Goal: Task Accomplishment & Management: Manage account settings

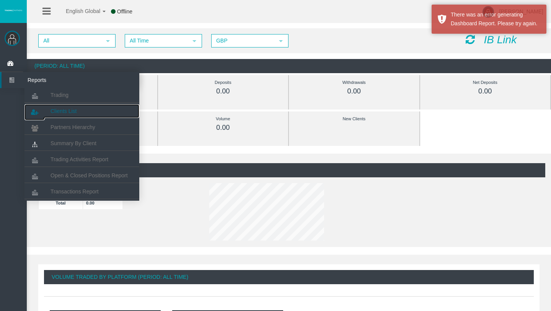
click at [64, 110] on span "Clients List" at bounding box center [64, 111] width 26 height 6
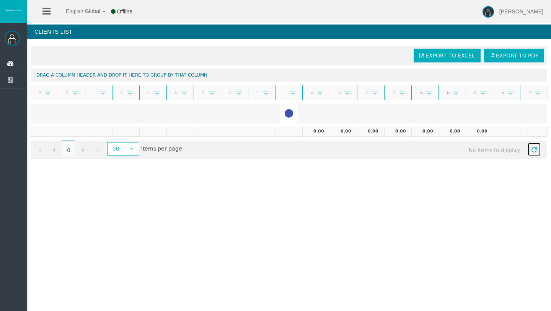
click at [535, 151] on span "Refresh" at bounding box center [534, 150] width 6 height 6
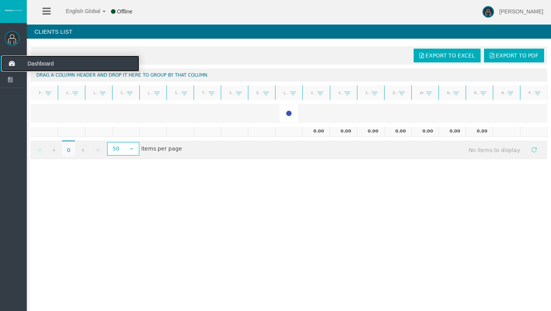
click at [10, 64] on icon at bounding box center [12, 63] width 20 height 16
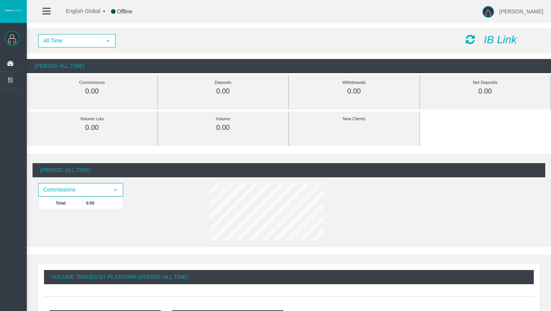
click at [121, 11] on span "Offline" at bounding box center [124, 11] width 15 height 6
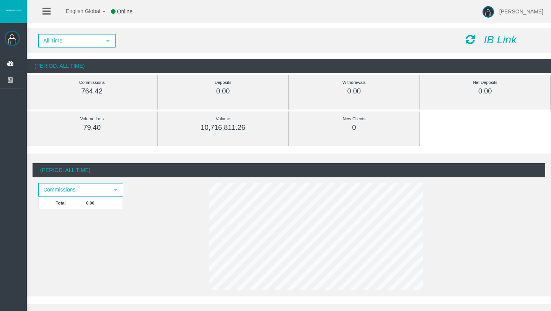
click at [107, 44] on span "select" at bounding box center [108, 41] width 14 height 12
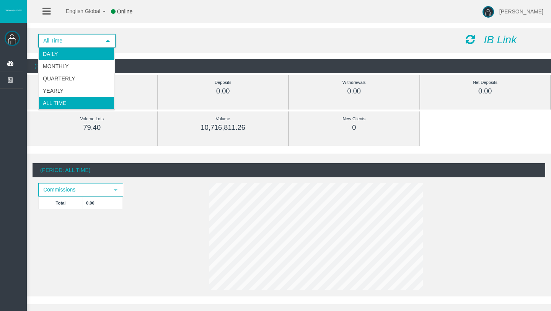
click at [86, 55] on li "Daily" at bounding box center [77, 54] width 76 height 12
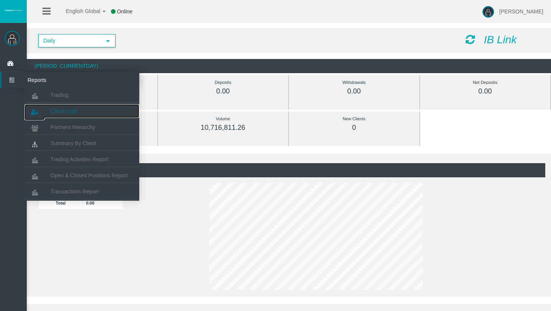
click at [58, 107] on link "Clients List" at bounding box center [81, 111] width 115 height 14
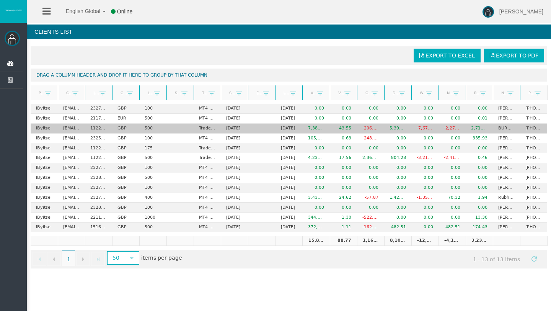
drag, startPoint x: 416, startPoint y: 129, endPoint x: 401, endPoint y: 129, distance: 15.3
click at [401, 129] on tr "IByitse [EMAIL_ADDRESS][DOMAIN_NAME] 11221573 GBP 500 Trade Copy [DATE] [DATE] …" at bounding box center [289, 129] width 517 height 10
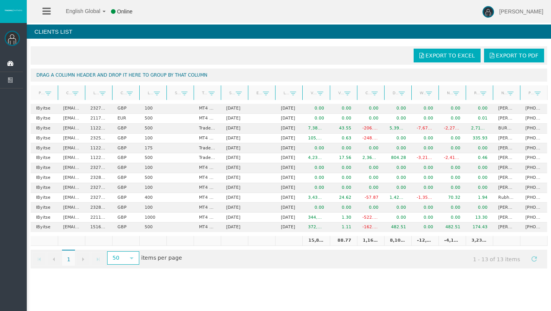
click at [380, 42] on div "Export to Excel Export to PDF Drag a column header and drop it here to group by…" at bounding box center [289, 157] width 524 height 230
drag, startPoint x: 48, startPoint y: 93, endPoint x: 76, endPoint y: 72, distance: 35.2
click at [76, 72] on body "English Global 简体中文 English Global 日本語 한국어 Online [PERSON_NAME] Help Log Out [P…" at bounding box center [275, 155] width 551 height 311
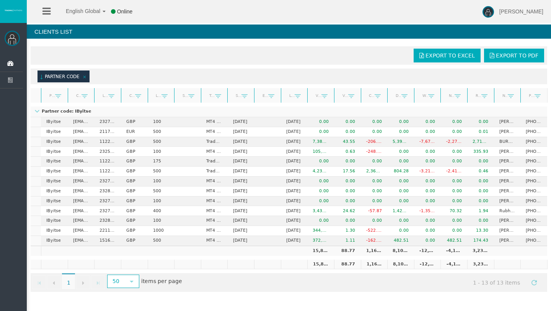
click at [85, 75] on span at bounding box center [85, 77] width 6 height 6
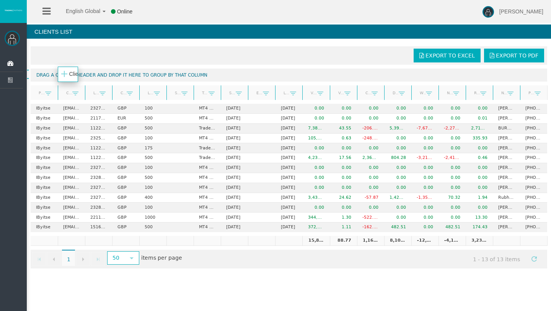
drag, startPoint x: 78, startPoint y: 89, endPoint x: 78, endPoint y: 70, distance: 18.4
click at [78, 70] on div "Export to Excel Export to PDF Drag a column header and drop it here to group by…" at bounding box center [289, 157] width 524 height 230
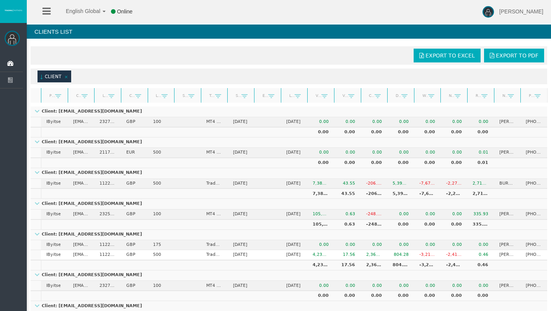
click at [549, 141] on div "Export to Excel Export to PDF (sorted ascending) Client Partner code Client Log…" at bounding box center [289, 283] width 524 height 483
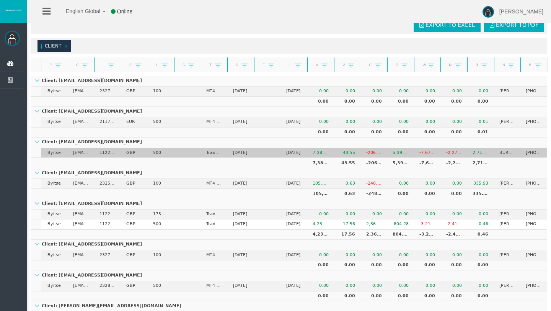
scroll to position [31, 0]
click at [237, 154] on td "[DATE]" at bounding box center [240, 153] width 27 height 10
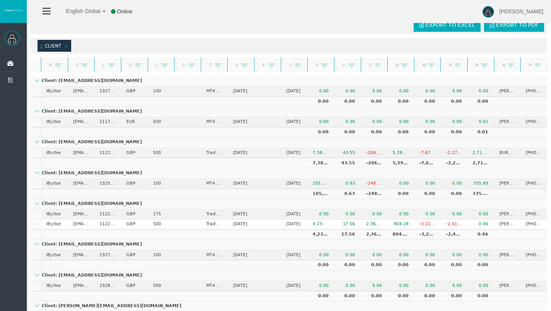
click at [37, 145] on td "Client: [EMAIL_ADDRESS][DOMAIN_NAME]" at bounding box center [289, 142] width 517 height 11
click at [37, 143] on link at bounding box center [37, 142] width 6 height 6
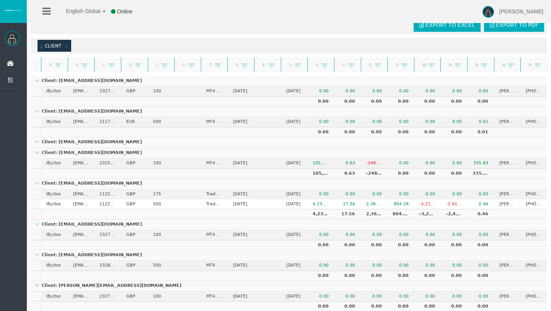
click at [40, 141] on p "Client: [EMAIL_ADDRESS][DOMAIN_NAME]" at bounding box center [88, 142] width 114 height 5
click at [39, 141] on link at bounding box center [37, 142] width 6 height 6
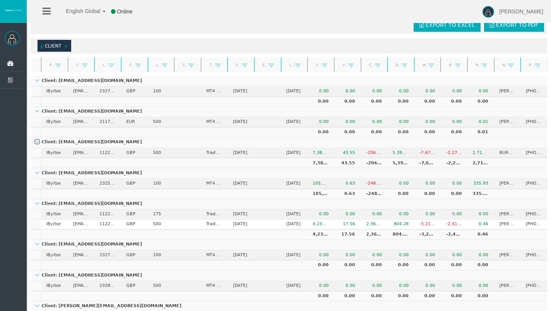
click at [65, 45] on span at bounding box center [66, 46] width 6 height 6
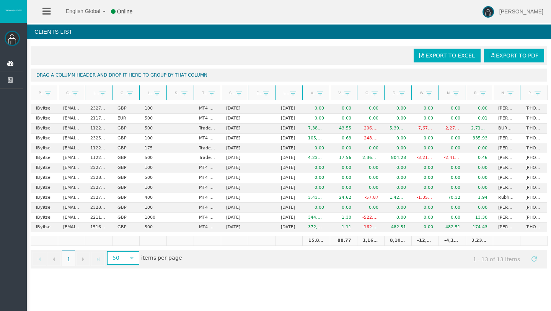
scroll to position [0, 0]
drag, startPoint x: 102, startPoint y: 95, endPoint x: 101, endPoint y: 74, distance: 21.5
click at [101, 74] on body "English Global 简体中文 English Global 日本語 한국어 Online [PERSON_NAME] Help Log Out [P…" at bounding box center [275, 155] width 551 height 311
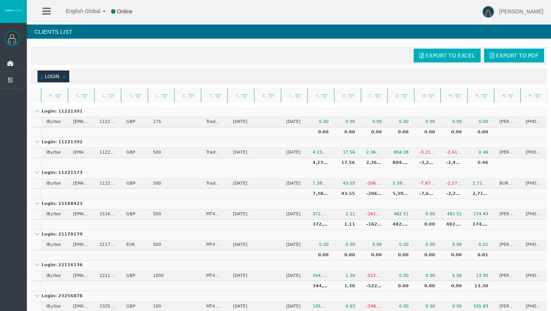
click at [64, 75] on span at bounding box center [64, 77] width 6 height 6
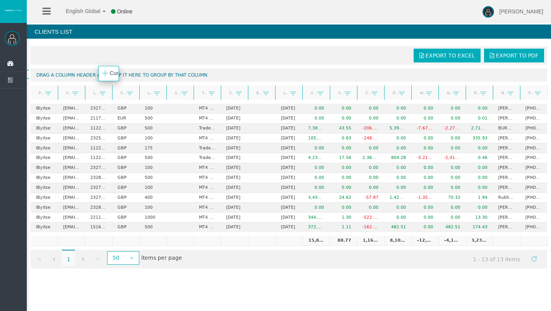
drag, startPoint x: 134, startPoint y: 92, endPoint x: 119, endPoint y: 72, distance: 25.2
click at [119, 72] on div "Export to Excel Export to PDF Drag a column header and drop it here to group by…" at bounding box center [289, 157] width 524 height 230
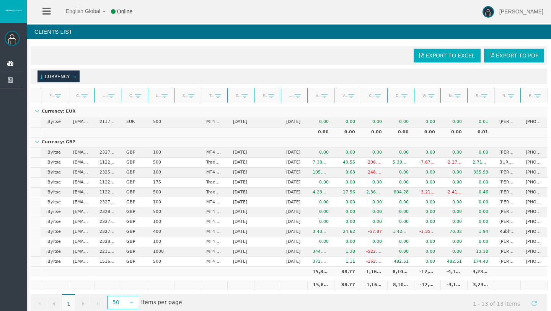
click at [73, 76] on span at bounding box center [75, 77] width 6 height 6
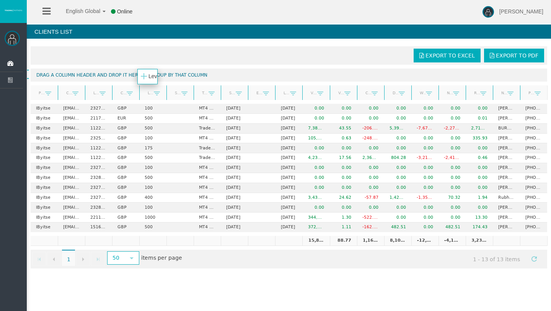
drag, startPoint x: 158, startPoint y: 95, endPoint x: 156, endPoint y: 77, distance: 17.8
click at [156, 77] on body "English Global 简体中文 English Global 日本語 한국어 Online [PERSON_NAME] Help Log Out [P…" at bounding box center [275, 155] width 551 height 311
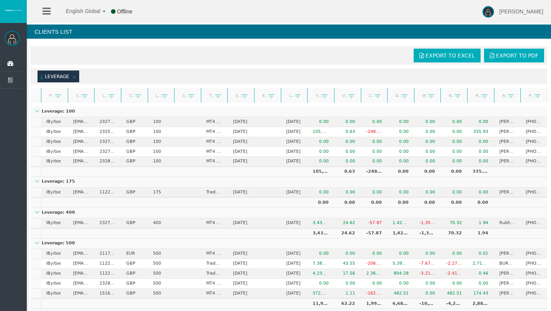
click at [75, 77] on span at bounding box center [74, 77] width 6 height 6
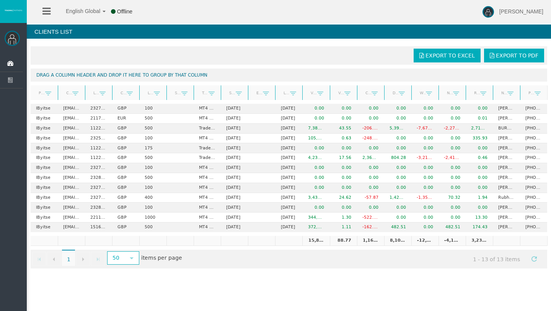
click at [189, 95] on link at bounding box center [184, 93] width 13 height 11
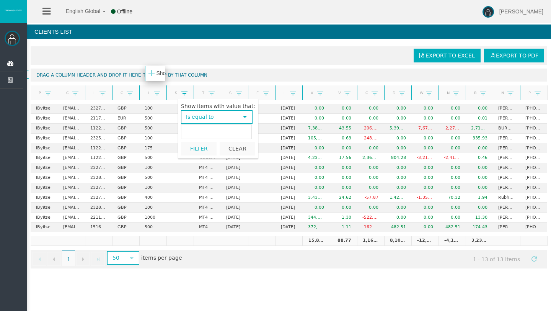
drag, startPoint x: 186, startPoint y: 94, endPoint x: 184, endPoint y: 90, distance: 4.4
click at [164, 73] on body "English Global 简体中文 English Global 日本語 한국어 Offline [PERSON_NAME] Help Log Out […" at bounding box center [275, 155] width 551 height 311
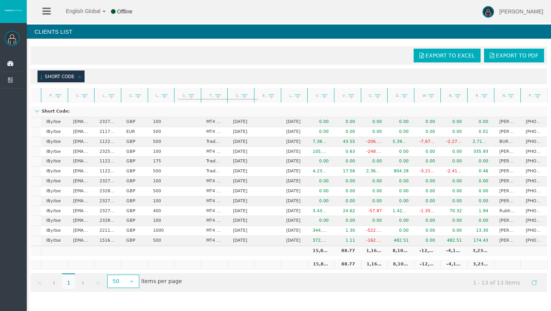
click at [213, 73] on div "(sorted ascending) Short Code" at bounding box center [289, 76] width 517 height 16
click at [80, 75] on span at bounding box center [80, 77] width 6 height 6
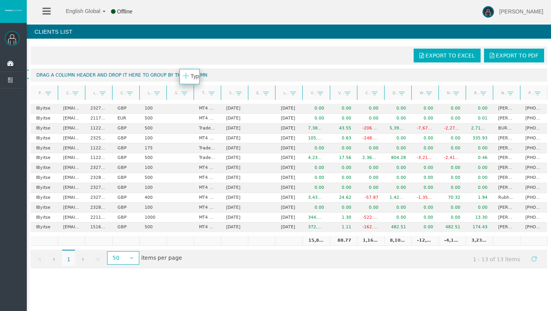
drag, startPoint x: 208, startPoint y: 93, endPoint x: 192, endPoint y: 71, distance: 27.4
click at [192, 71] on body "English Global 简体中文 English Global 日本語 한국어 Offline [PERSON_NAME] Help Log Out […" at bounding box center [275, 155] width 551 height 311
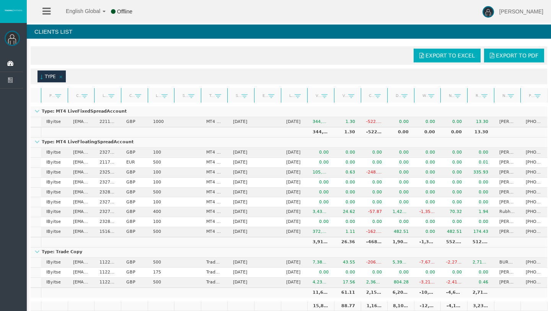
click at [60, 76] on span at bounding box center [61, 77] width 6 height 6
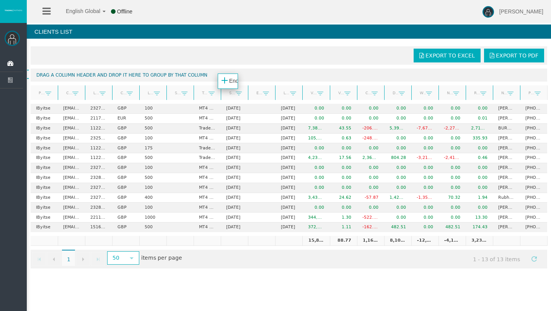
drag, startPoint x: 257, startPoint y: 93, endPoint x: 215, endPoint y: 76, distance: 45.3
click at [215, 76] on body "English Global 简体中文 English Global 日本語 한국어 Offline [PERSON_NAME] Help Log Out […" at bounding box center [275, 155] width 551 height 311
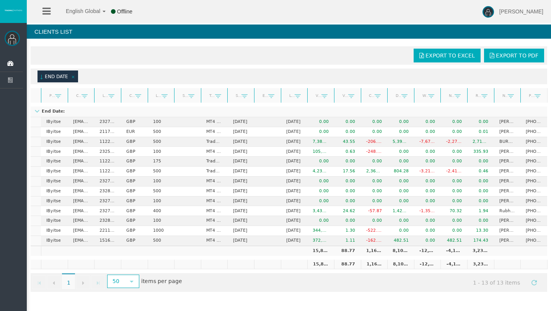
click at [74, 76] on span at bounding box center [73, 77] width 6 height 6
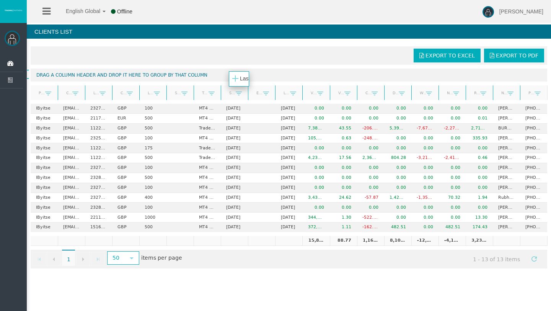
drag, startPoint x: 291, startPoint y: 89, endPoint x: 242, endPoint y: 74, distance: 50.8
click at [242, 74] on body "English Global 简体中文 English Global 日本語 한국어 Offline [PERSON_NAME] Help Log Out […" at bounding box center [275, 155] width 551 height 311
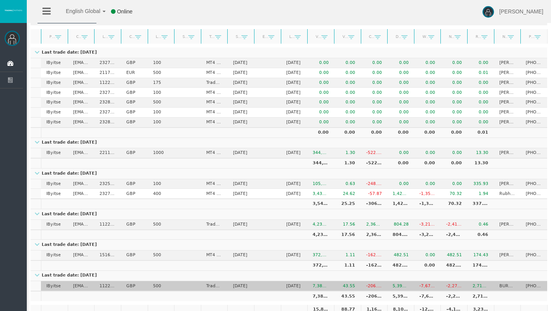
scroll to position [61, 0]
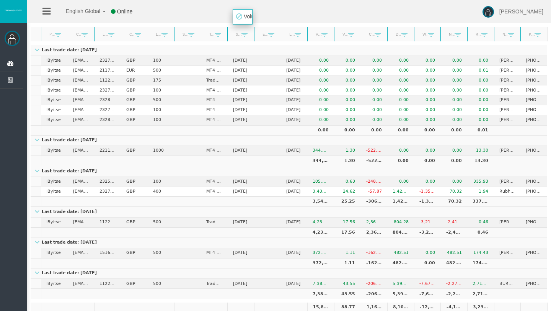
drag, startPoint x: 326, startPoint y: 37, endPoint x: 250, endPoint y: 19, distance: 78.0
click at [250, 19] on body "English Global 简体中文 English Global 日本語 한국어 Online [PERSON_NAME] Help Log Out [P…" at bounding box center [275, 94] width 551 height 311
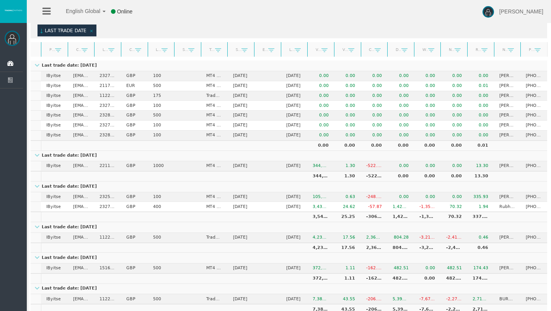
scroll to position [31, 0]
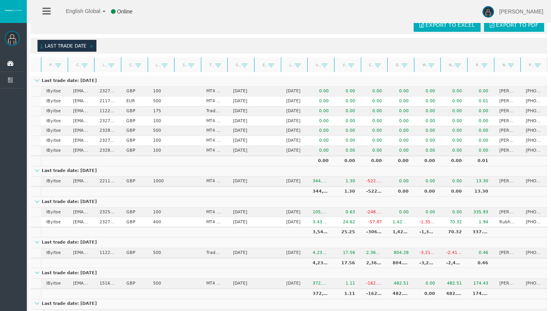
click at [92, 46] on span at bounding box center [91, 46] width 6 height 6
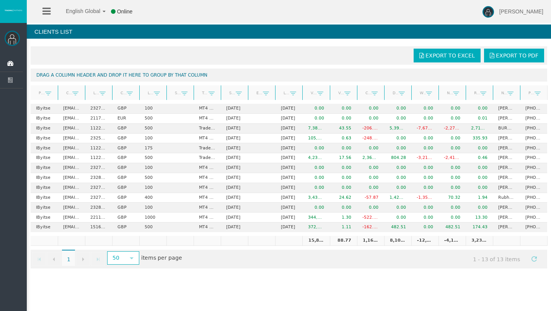
scroll to position [0, 0]
drag, startPoint x: 316, startPoint y: 93, endPoint x: 191, endPoint y: 74, distance: 127.3
click at [191, 74] on body "English Global 简体中文 English Global 日本語 한국어 Online [PERSON_NAME] Help Log Out [P…" at bounding box center [275, 155] width 551 height 311
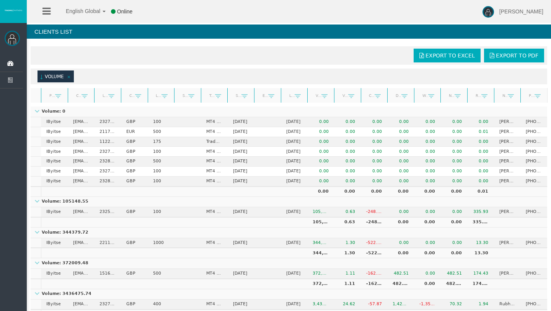
click at [69, 75] on span at bounding box center [69, 77] width 6 height 6
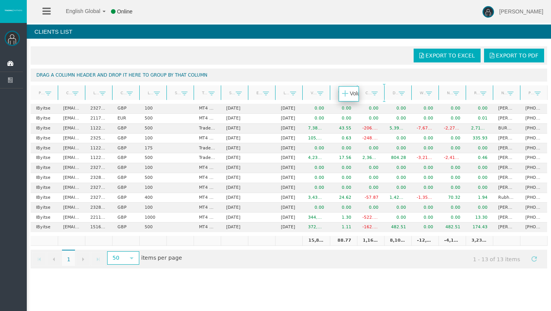
drag, startPoint x: 351, startPoint y: 94, endPoint x: 362, endPoint y: 95, distance: 10.7
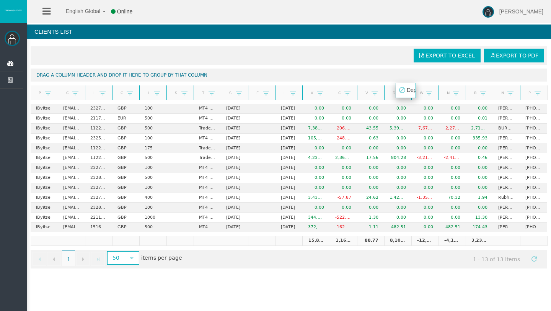
drag, startPoint x: 398, startPoint y: 95, endPoint x: 405, endPoint y: 94, distance: 7.1
click at [405, 94] on body "English Global 简体中文 English Global 日本語 한국어 Online [PERSON_NAME] Help Log Out [P…" at bounding box center [275, 155] width 551 height 311
click at [422, 92] on body "English Global 简体中文 English Global 日本語 한국어 Online [PERSON_NAME] Help Log Out [P…" at bounding box center [275, 155] width 551 height 311
drag, startPoint x: 453, startPoint y: 94, endPoint x: 283, endPoint y: 76, distance: 171.2
click at [283, 76] on body "English Global 简体中文 English Global 日本語 한국어 Online [PERSON_NAME] Help Log Out [P…" at bounding box center [275, 155] width 551 height 311
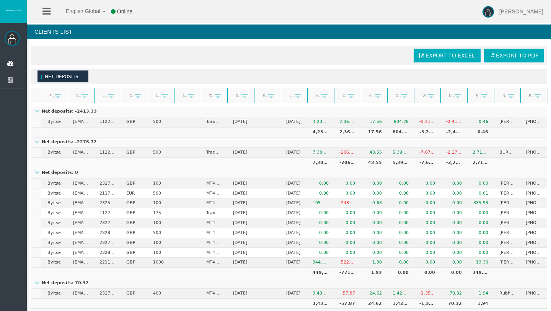
click at [84, 76] on span at bounding box center [83, 77] width 6 height 6
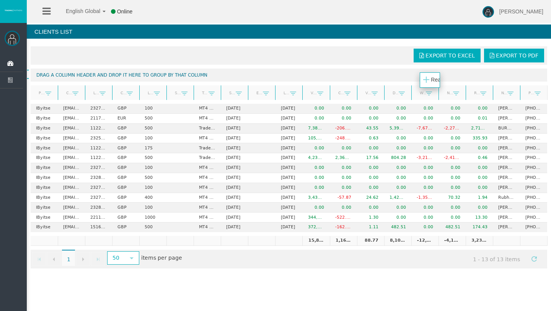
drag, startPoint x: 480, startPoint y: 91, endPoint x: 495, endPoint y: 96, distance: 15.5
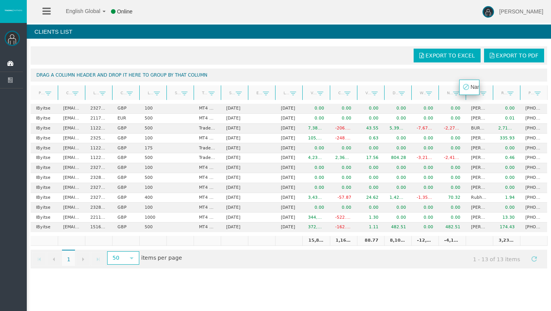
drag, startPoint x: 488, startPoint y: 91, endPoint x: 481, endPoint y: 84, distance: 9.8
click at [481, 84] on div "Export to Excel Export to PDF Drag a column header and drop it here to group by…" at bounding box center [289, 157] width 524 height 230
drag, startPoint x: 532, startPoint y: 94, endPoint x: 274, endPoint y: 76, distance: 258.5
click at [274, 76] on body "English Global 简体中文 English Global 日本語 한국어 Online [PERSON_NAME] Help Log Out [P…" at bounding box center [275, 155] width 551 height 311
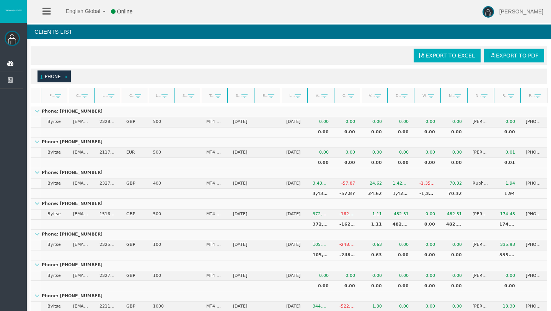
click at [67, 78] on span at bounding box center [66, 77] width 6 height 6
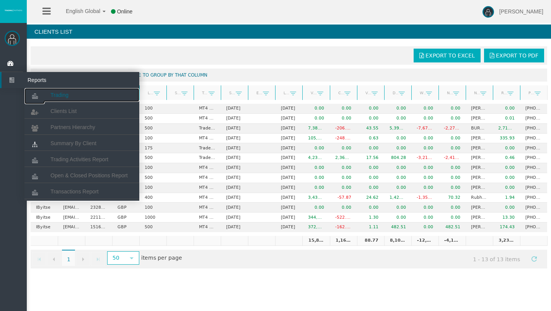
click at [52, 92] on span "Trading" at bounding box center [60, 95] width 18 height 6
